Goal: Task Accomplishment & Management: Complete application form

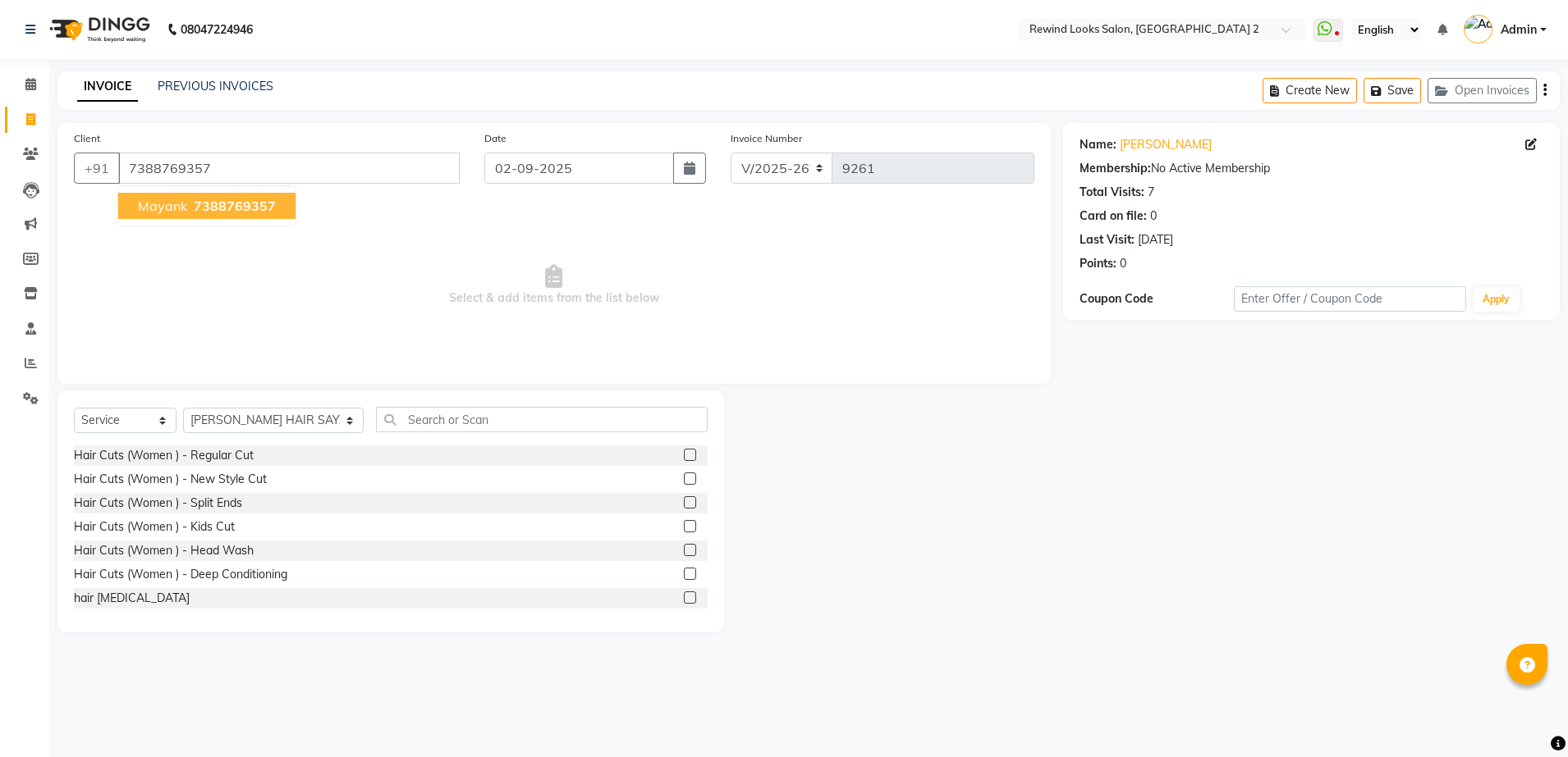
select select "4640"
select select "service"
click at [220, 215] on button "[PERSON_NAME] 7388769357" at bounding box center [207, 206] width 177 height 27
click at [250, 425] on select "Select Stylist aayat ADMIN Alfad hair Casa [PERSON_NAME] ([DEMOGRAPHIC_DATA] HA…" at bounding box center [273, 420] width 180 height 26
select select "47089"
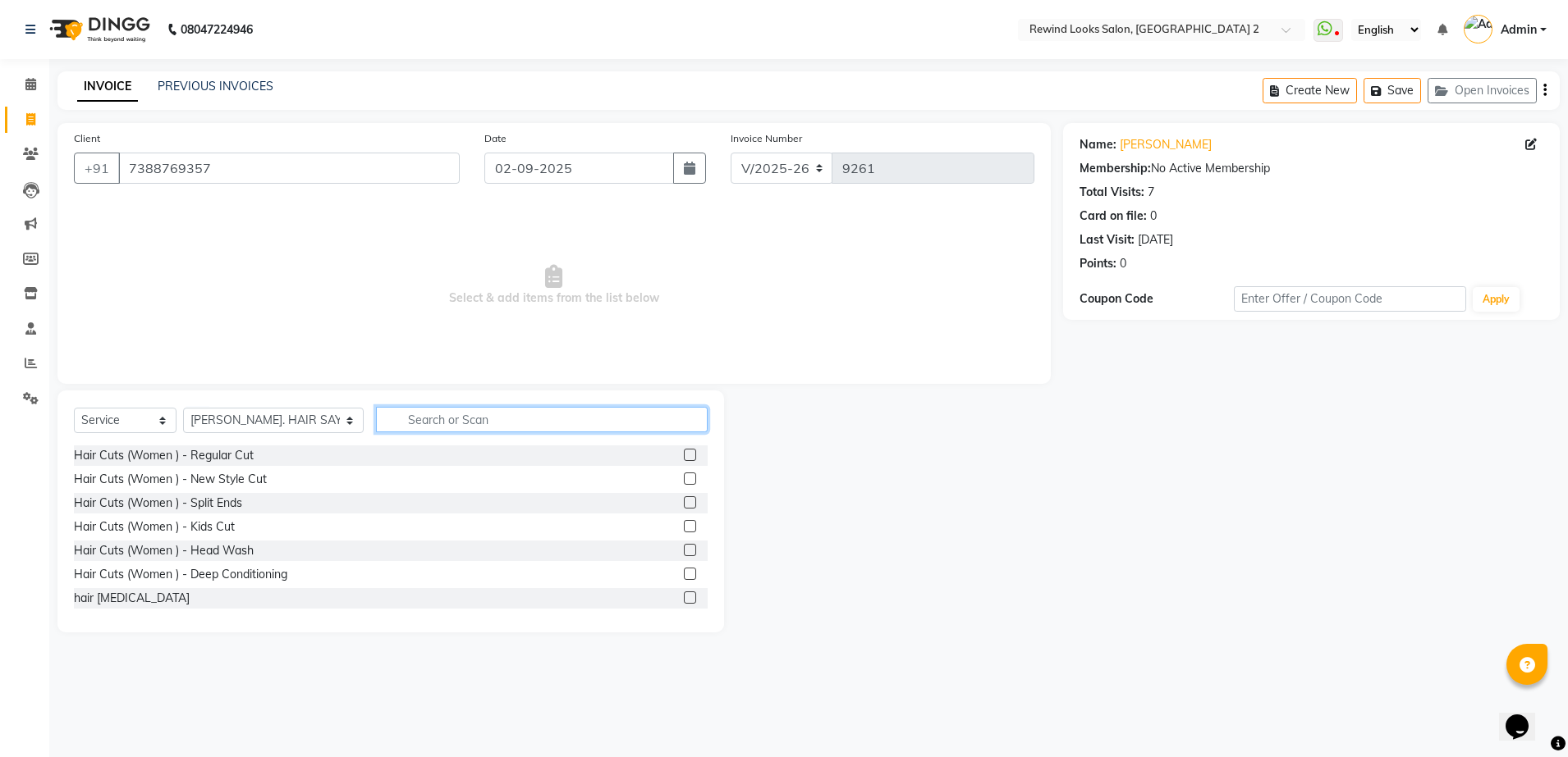
click at [450, 424] on input "text" at bounding box center [542, 419] width 332 height 26
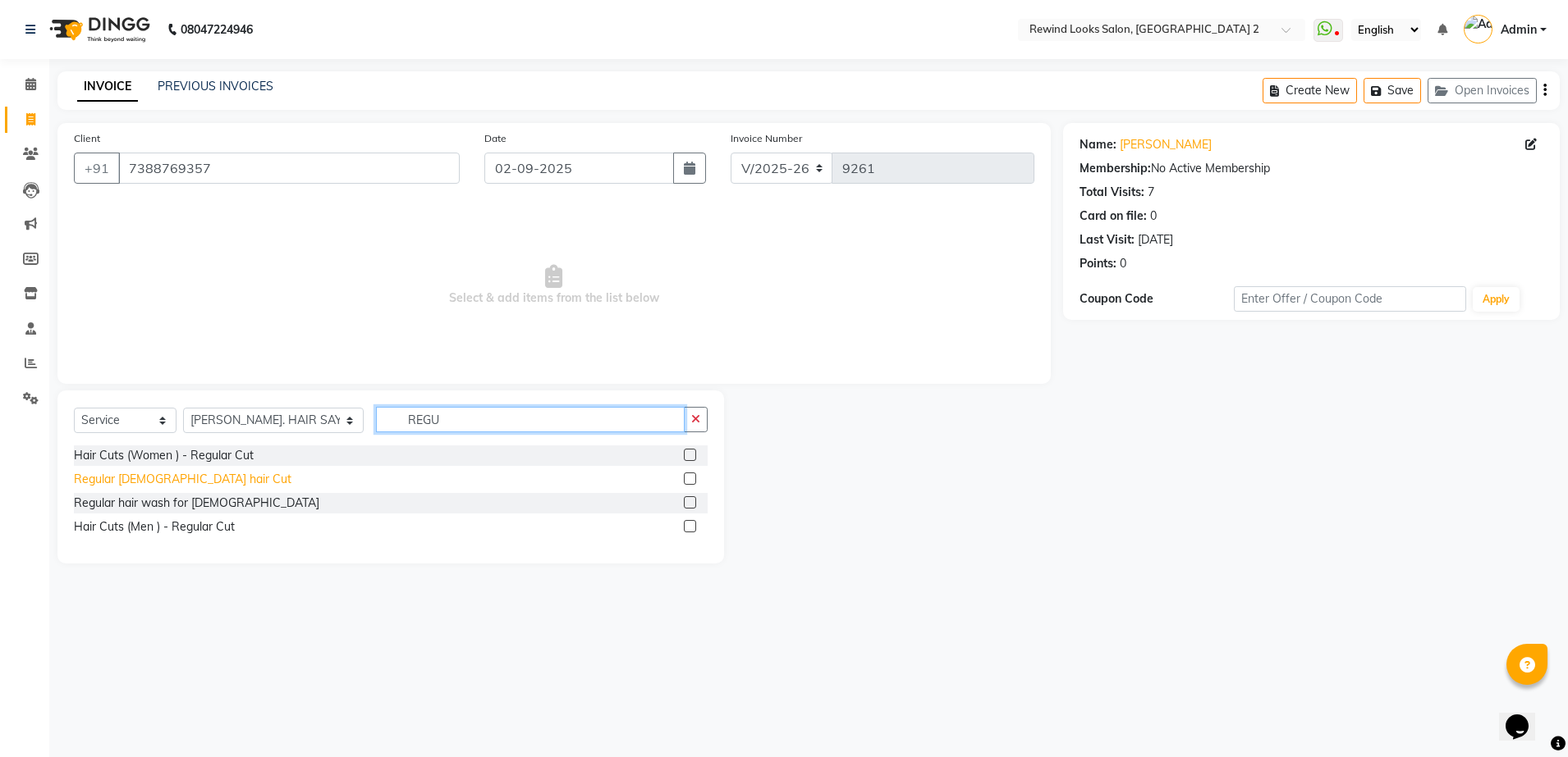
type input "REGU"
click at [135, 479] on div "Regular [DEMOGRAPHIC_DATA] hair Cut" at bounding box center [182, 479] width 217 height 17
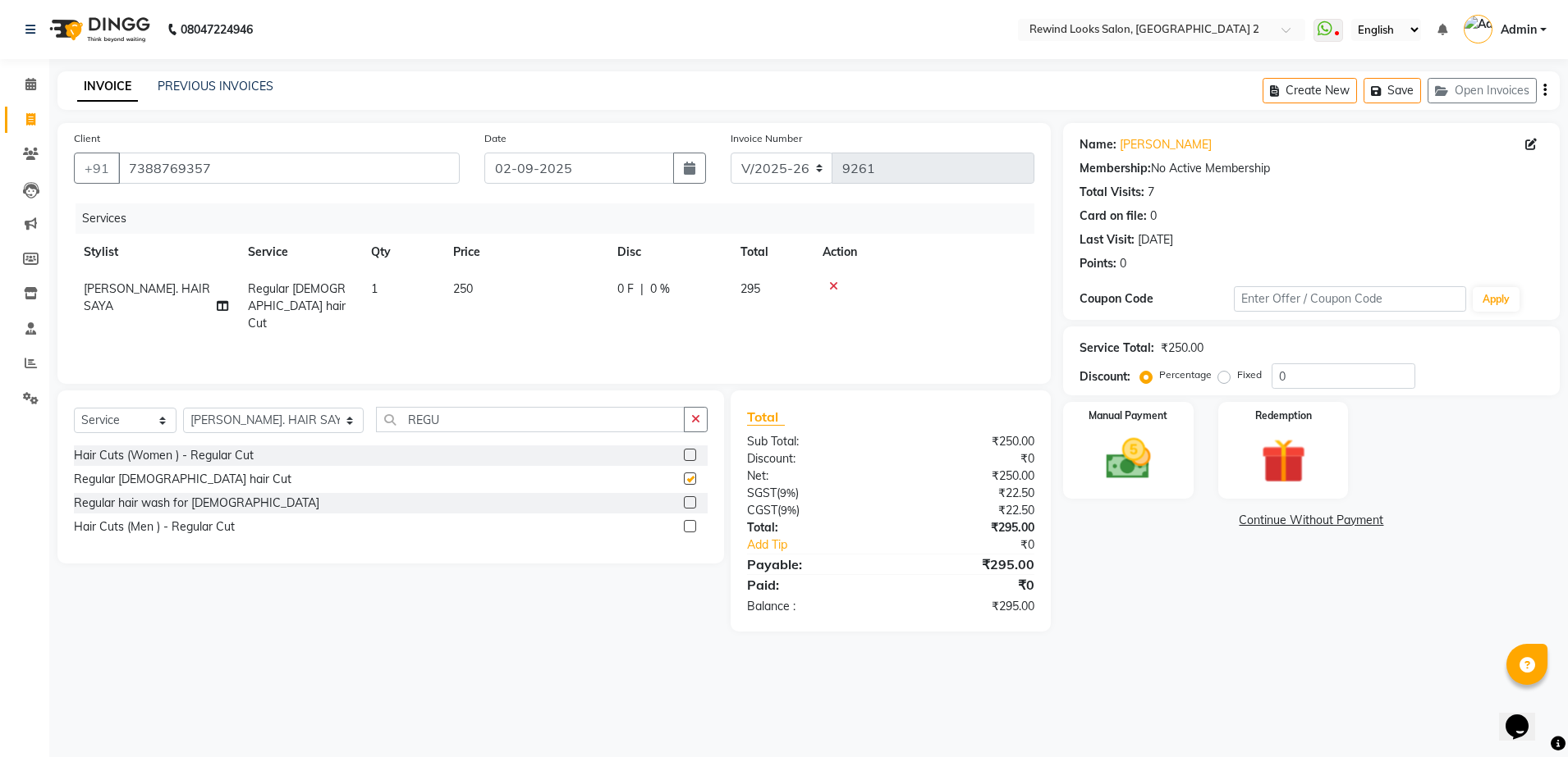
checkbox input "false"
click at [436, 413] on input "REGU" at bounding box center [531, 419] width 309 height 26
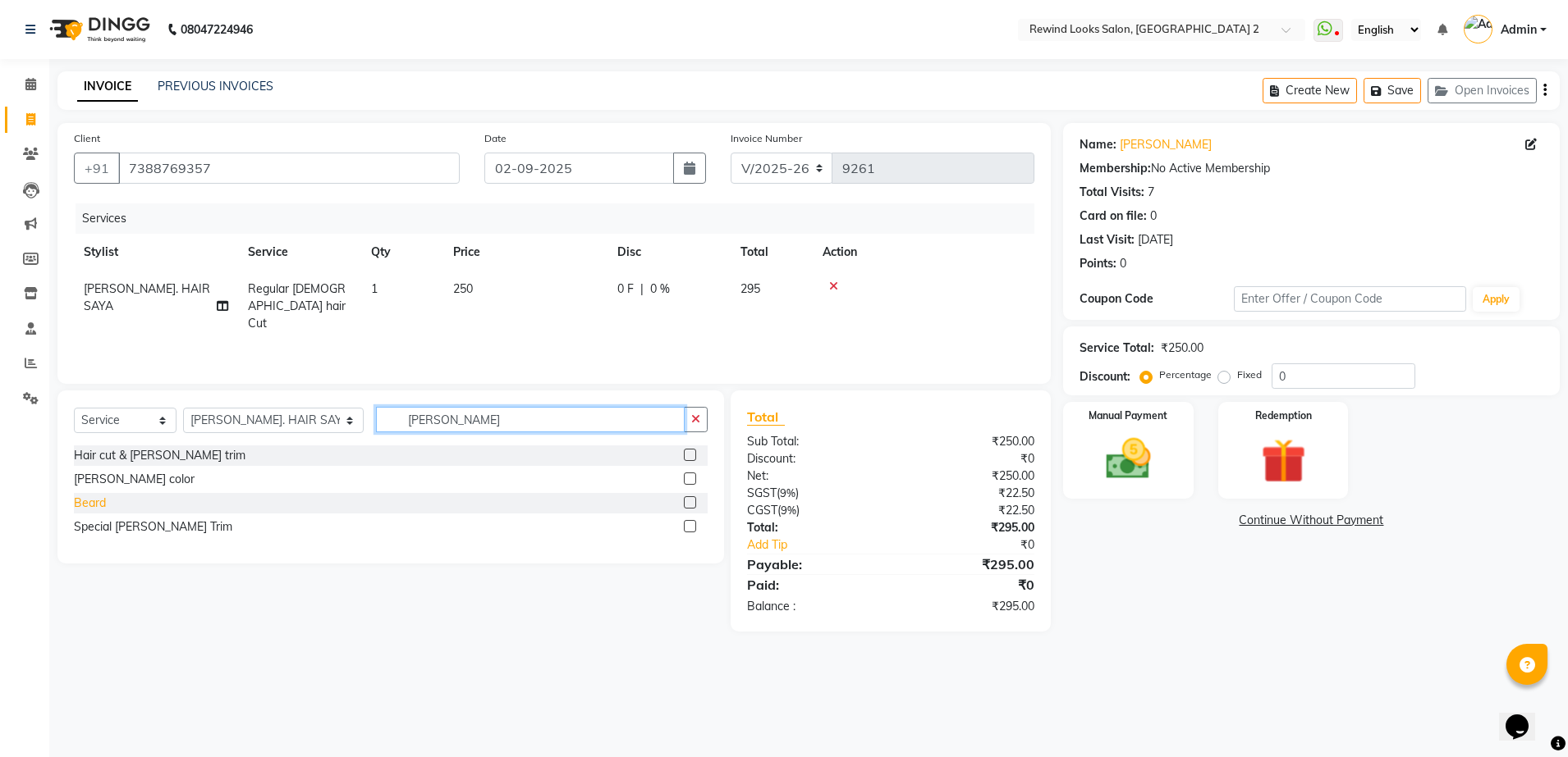
type input "[PERSON_NAME]"
click at [83, 496] on div "Beard" at bounding box center [90, 503] width 32 height 17
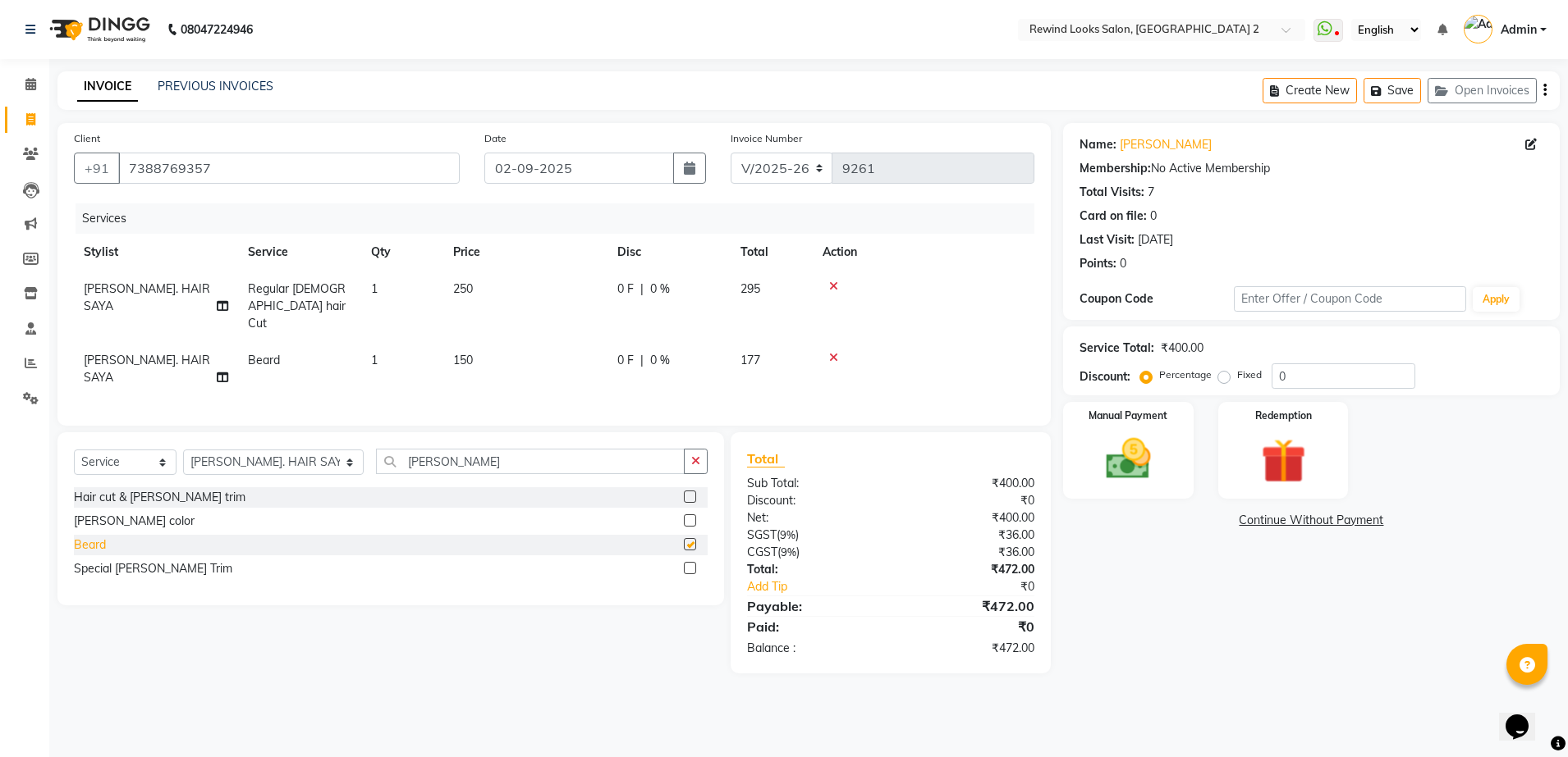
checkbox input "false"
click at [1544, 90] on icon "button" at bounding box center [1544, 90] width 3 height 1
select select "27076"
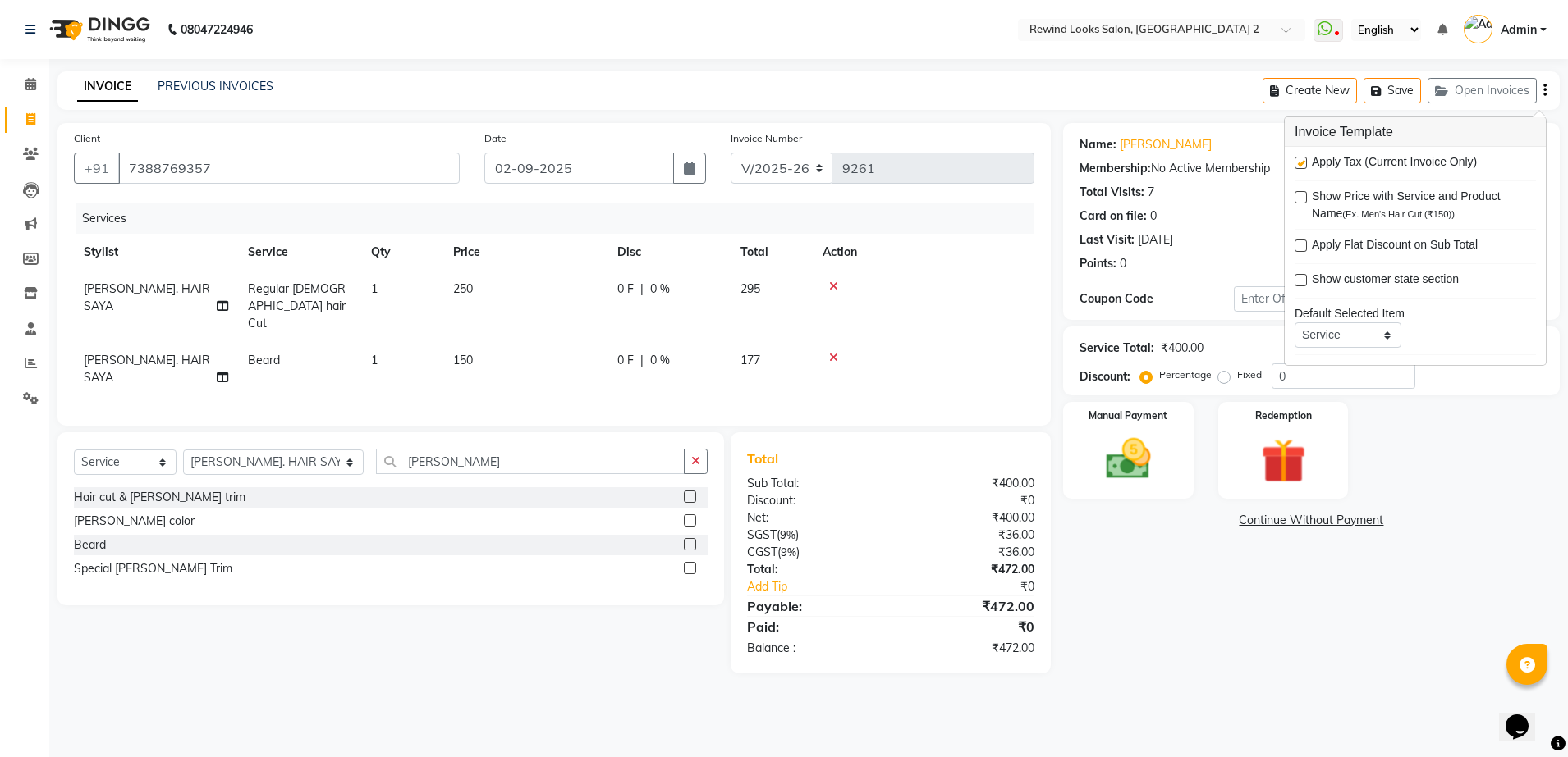
click at [1305, 158] on label at bounding box center [1300, 162] width 12 height 12
click at [1305, 158] on input "checkbox" at bounding box center [1299, 163] width 10 height 10
checkbox input "false"
click at [1121, 470] on img at bounding box center [1128, 459] width 77 height 54
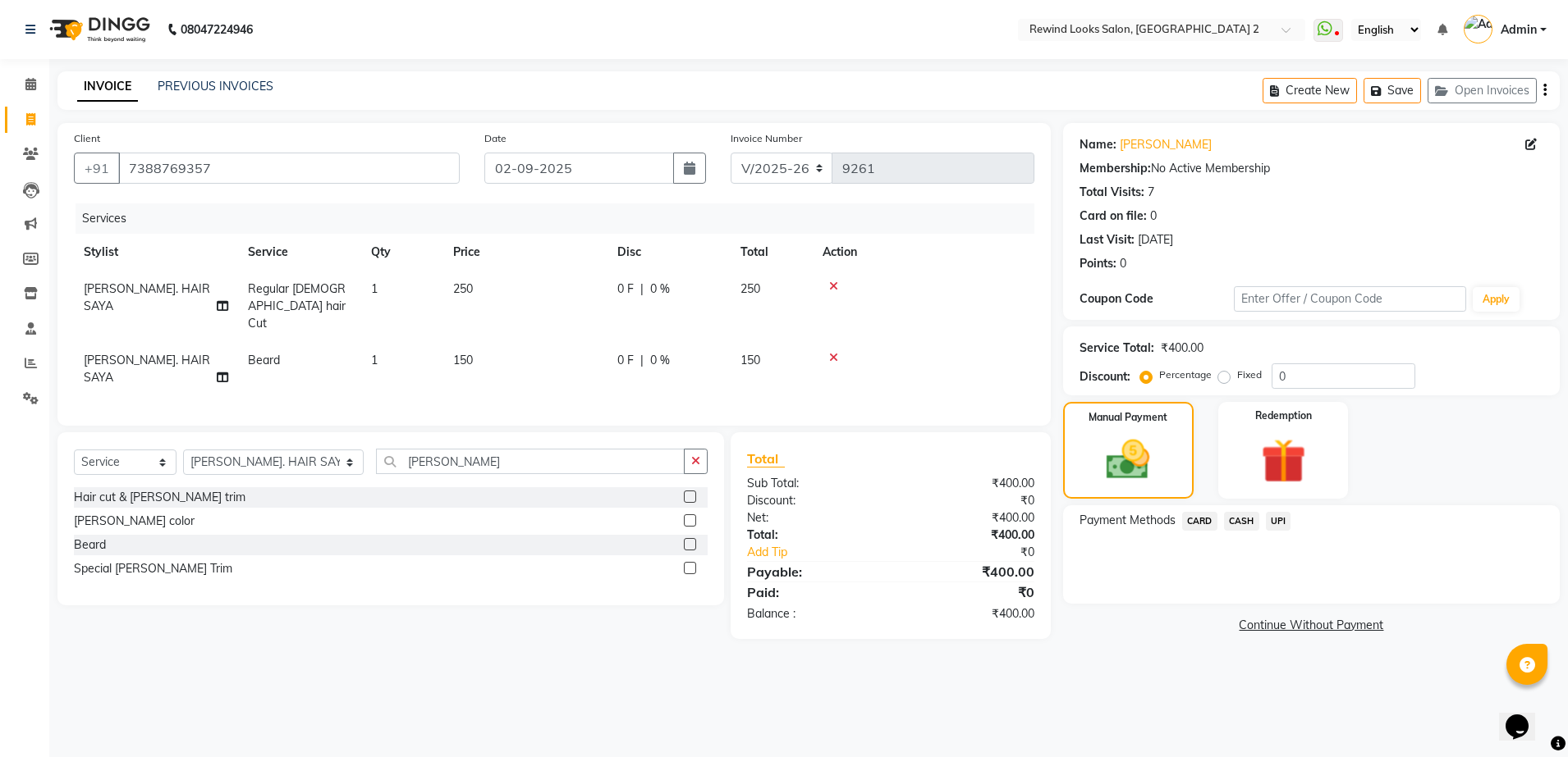
click at [1279, 513] on span "UPI" at bounding box center [1278, 521] width 26 height 19
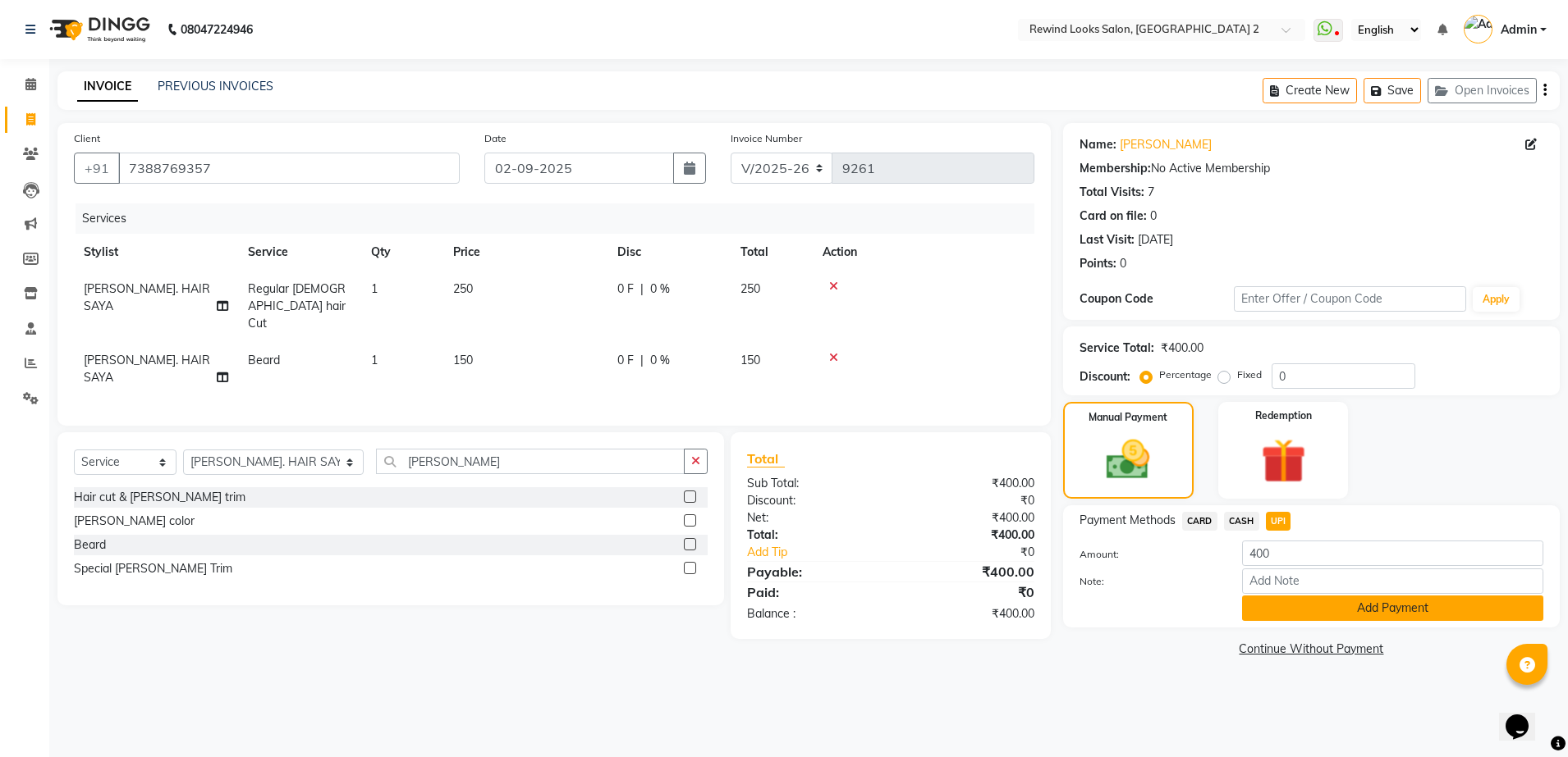
click at [1281, 607] on button "Add Payment" at bounding box center [1393, 608] width 301 height 26
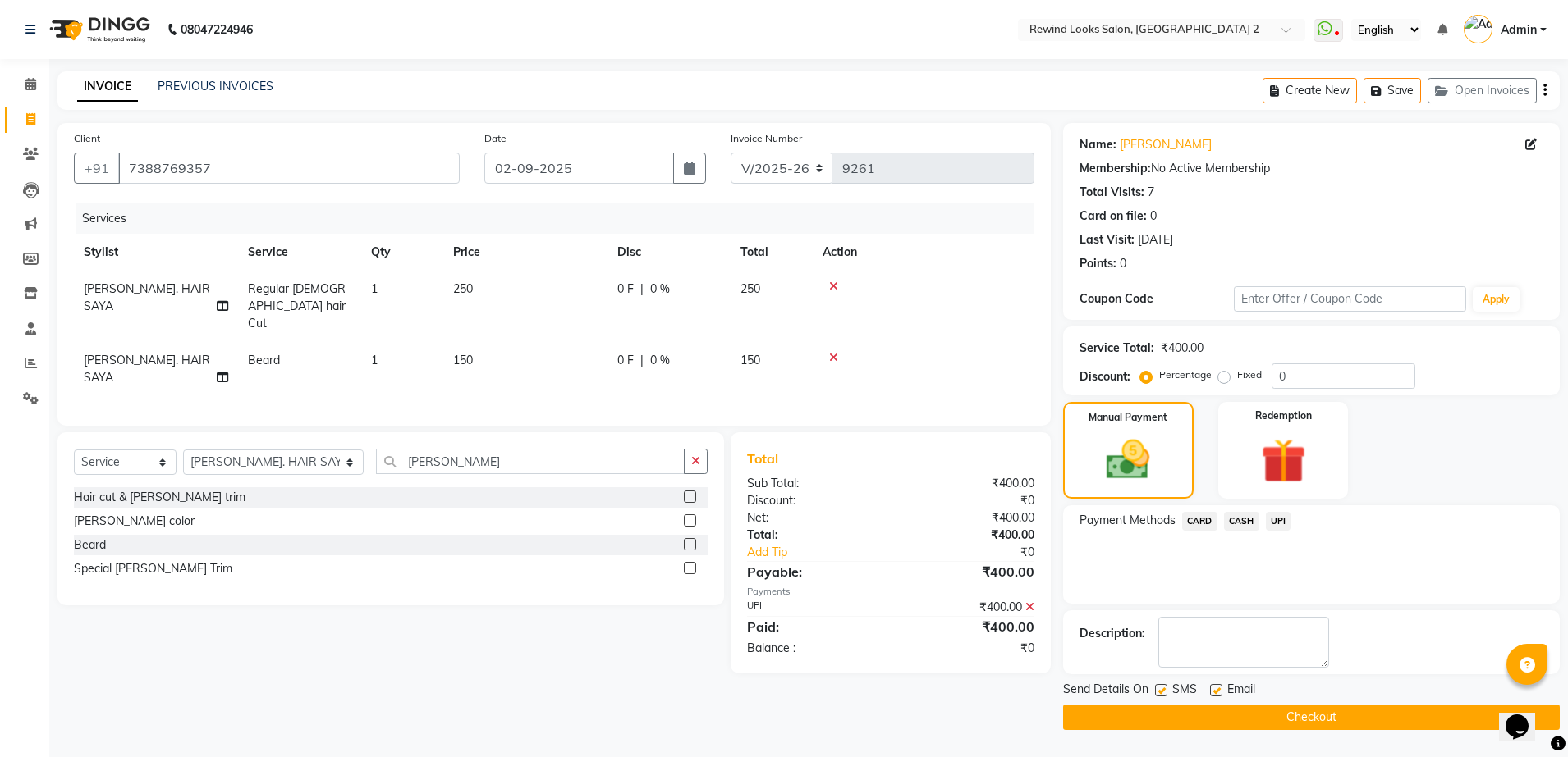
click at [1322, 715] on button "Checkout" at bounding box center [1311, 717] width 497 height 26
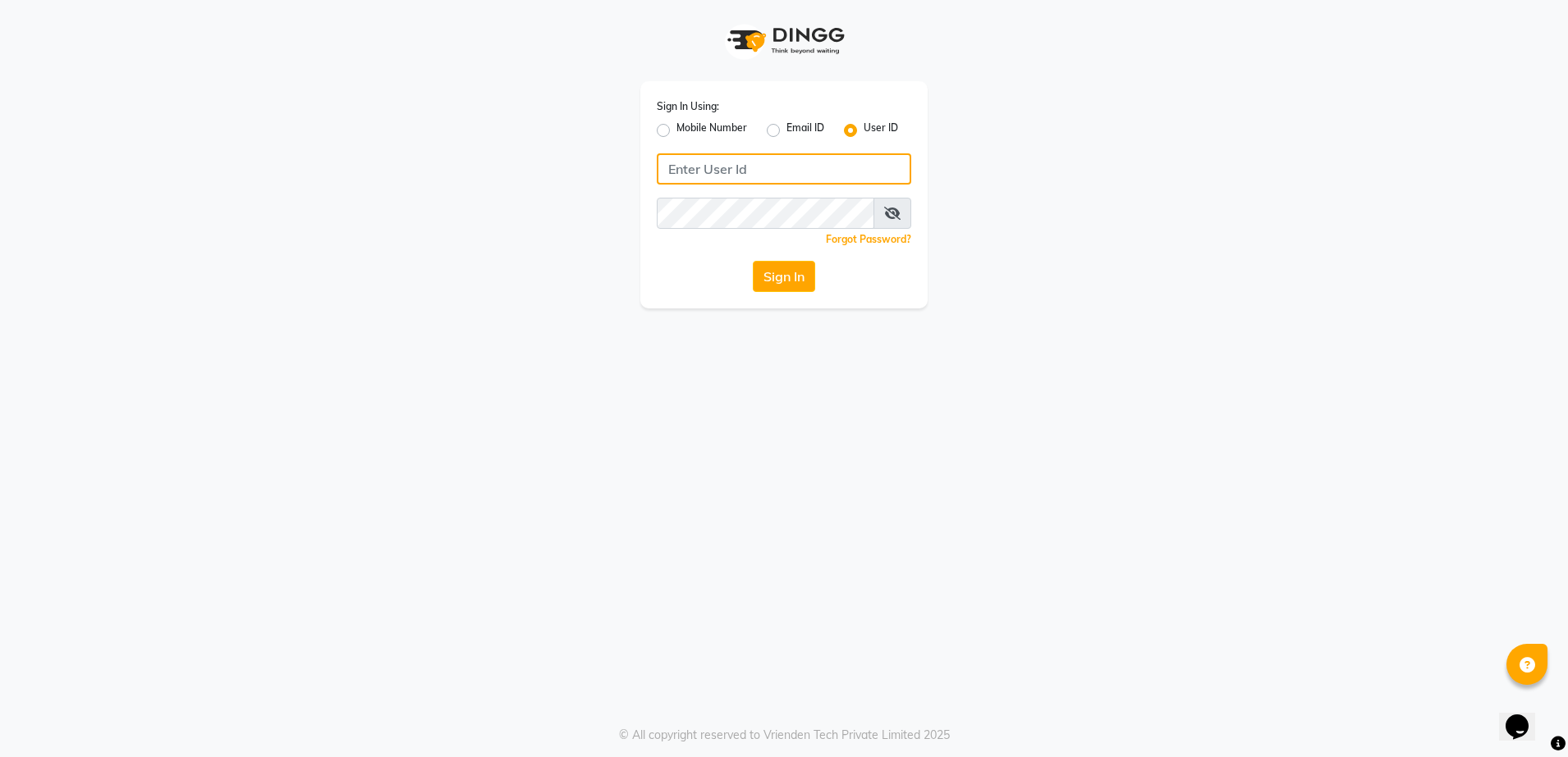
type input "rewindlooks"
click at [783, 279] on button "Sign In" at bounding box center [784, 276] width 63 height 31
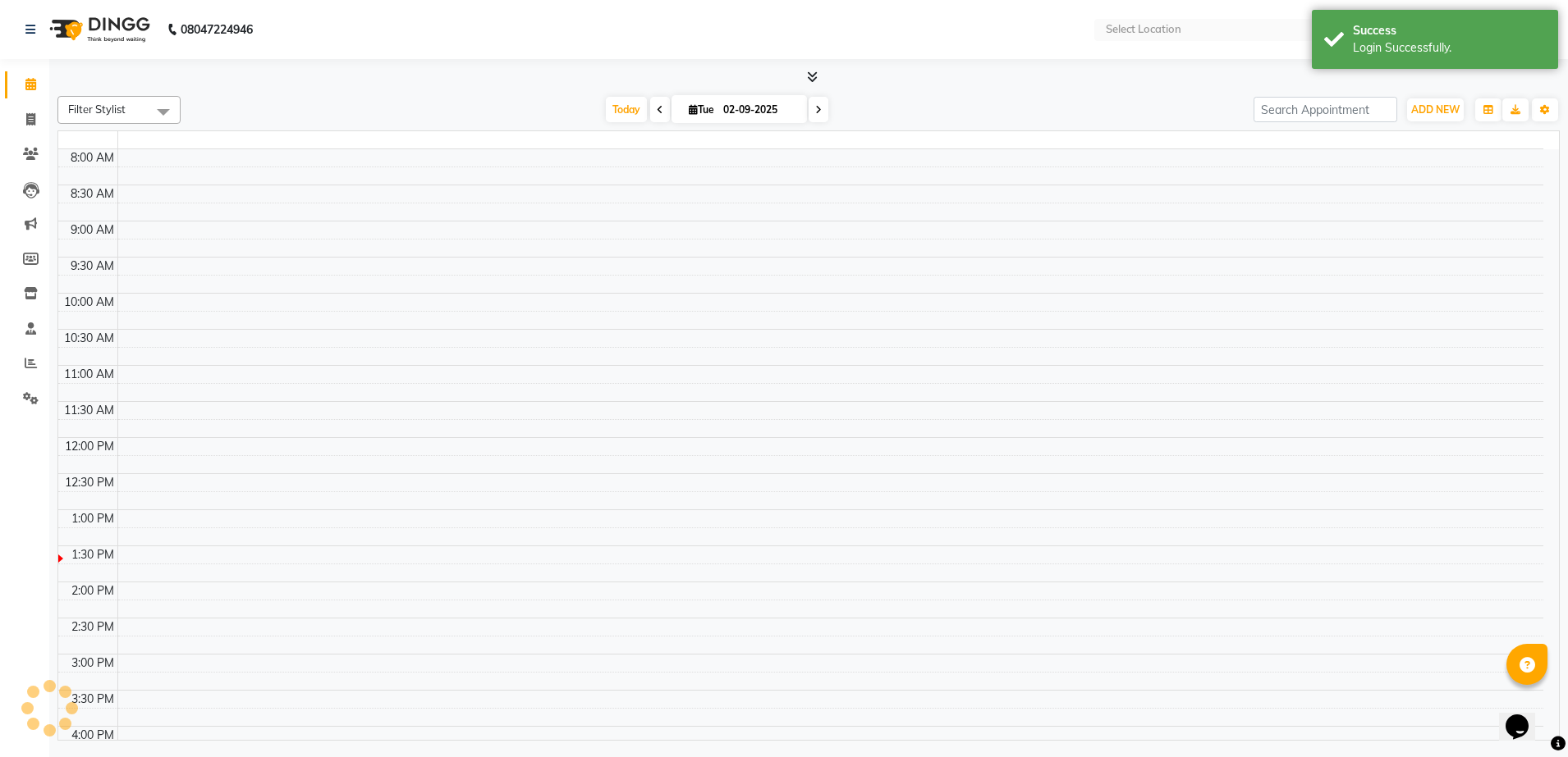
select select "en"
